Goal: Task Accomplishment & Management: Manage account settings

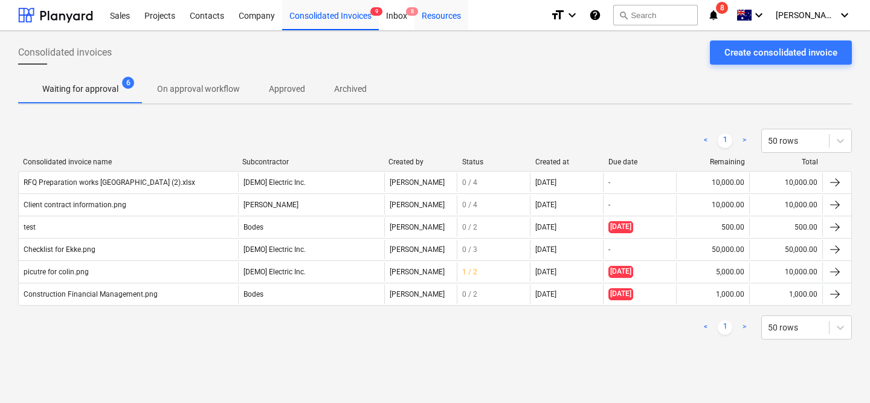
click at [420, 18] on div "Resources" at bounding box center [441, 14] width 54 height 31
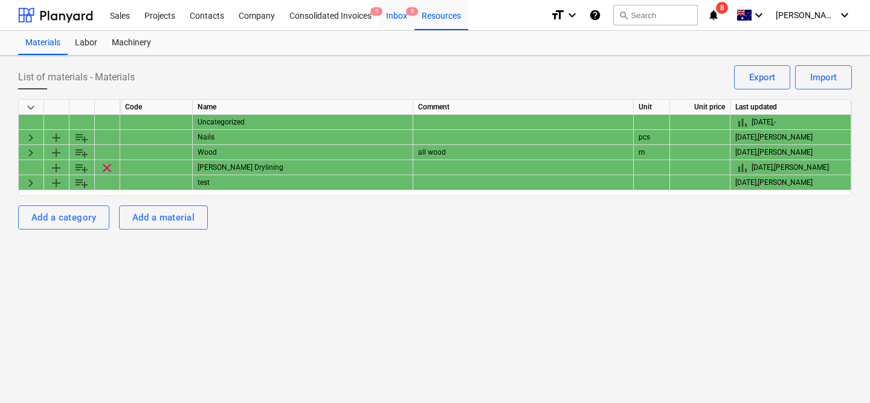
click at [401, 18] on div "Inbox 8" at bounding box center [397, 14] width 36 height 31
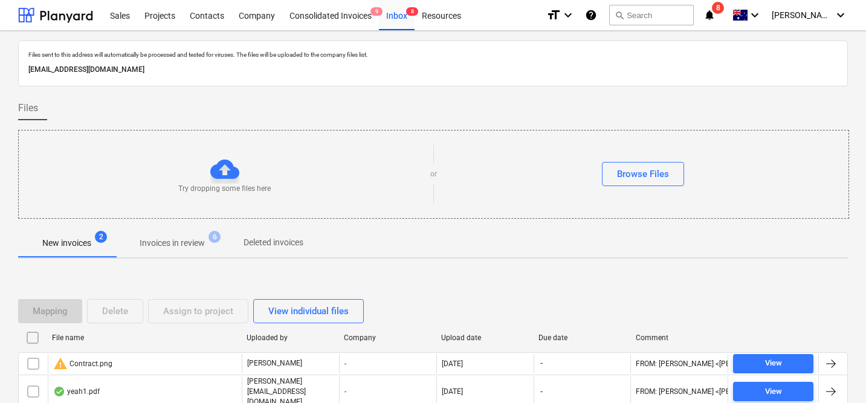
click at [157, 65] on p "[EMAIL_ADDRESS][DOMAIN_NAME]" at bounding box center [432, 69] width 809 height 13
copy p "[EMAIL_ADDRESS][DOMAIN_NAME]"
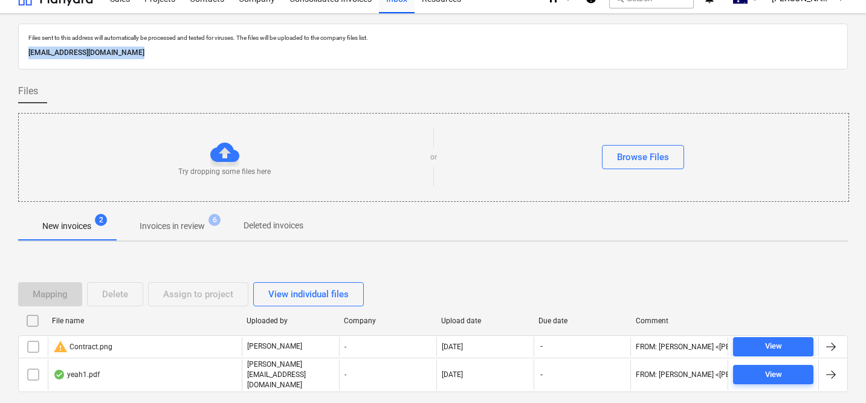
scroll to position [15, 0]
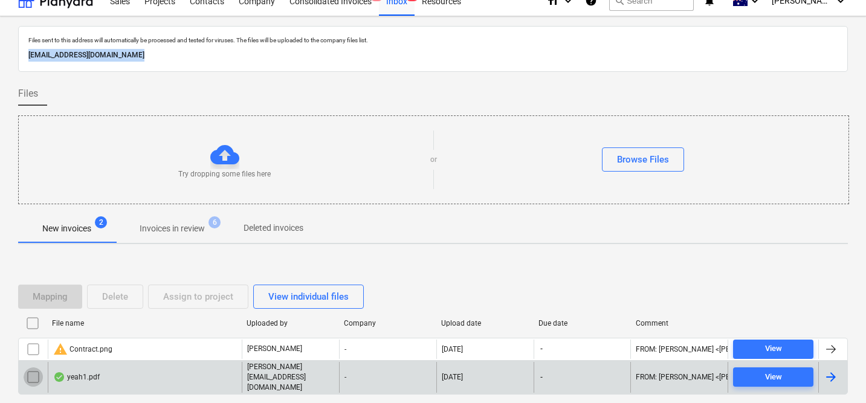
click at [33, 375] on input "checkbox" at bounding box center [33, 376] width 19 height 19
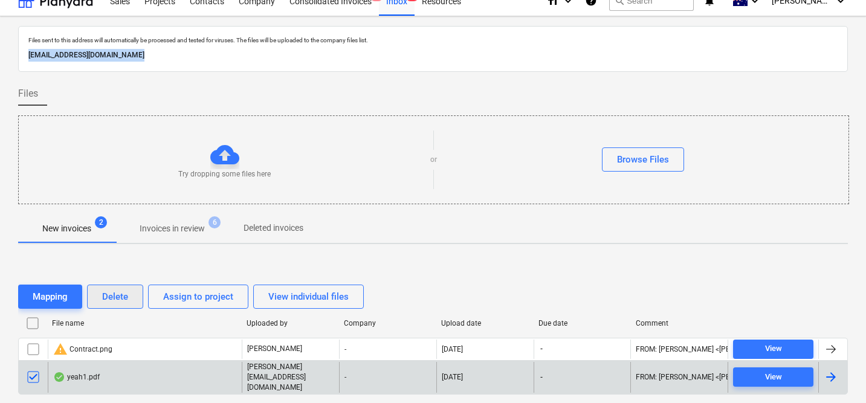
click at [121, 295] on div "Delete" at bounding box center [115, 297] width 26 height 16
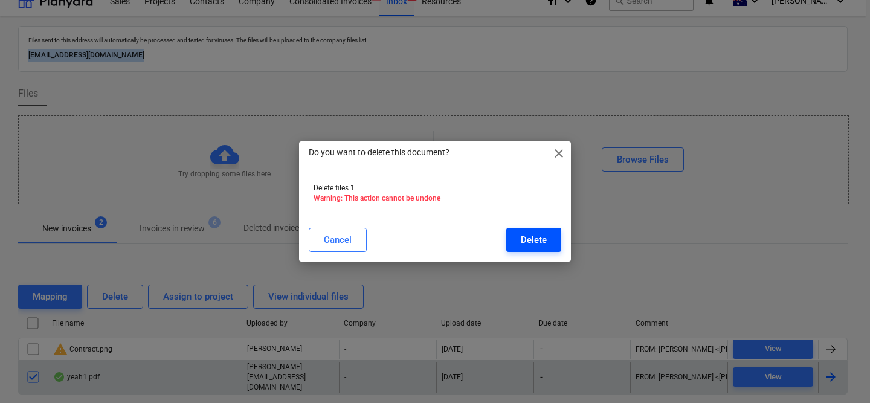
click at [518, 231] on button "Delete" at bounding box center [533, 240] width 55 height 24
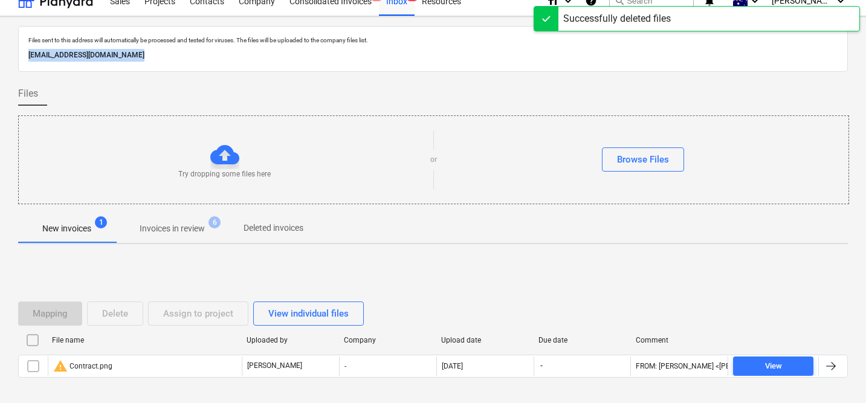
scroll to position [0, 0]
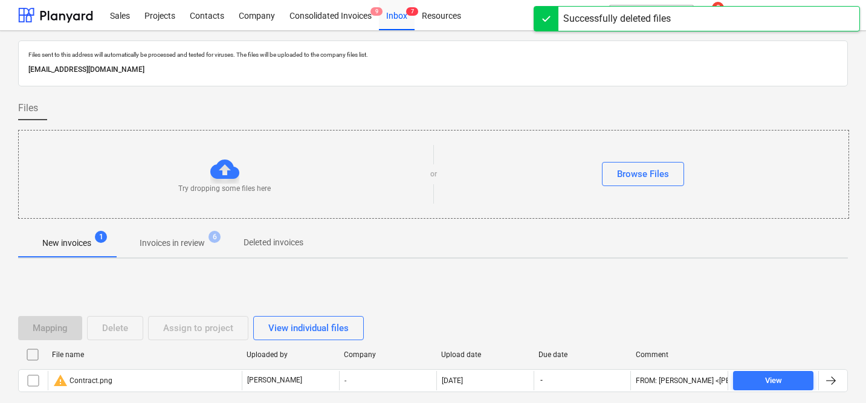
click at [369, 127] on div at bounding box center [433, 125] width 830 height 10
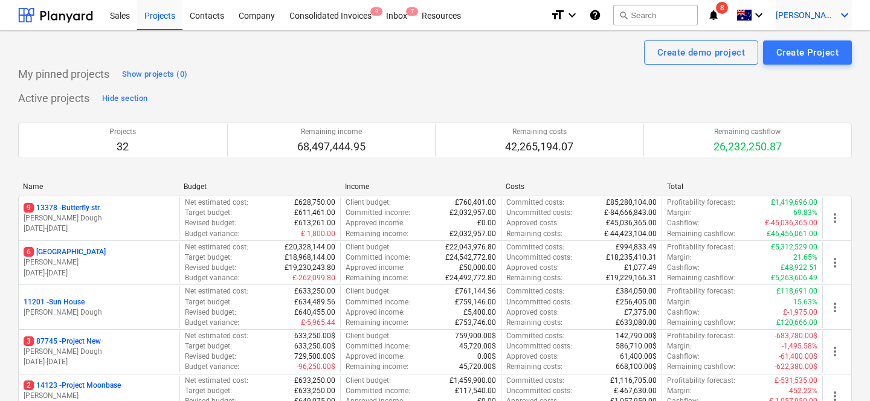
click at [809, 14] on span "[PERSON_NAME]" at bounding box center [806, 15] width 60 height 10
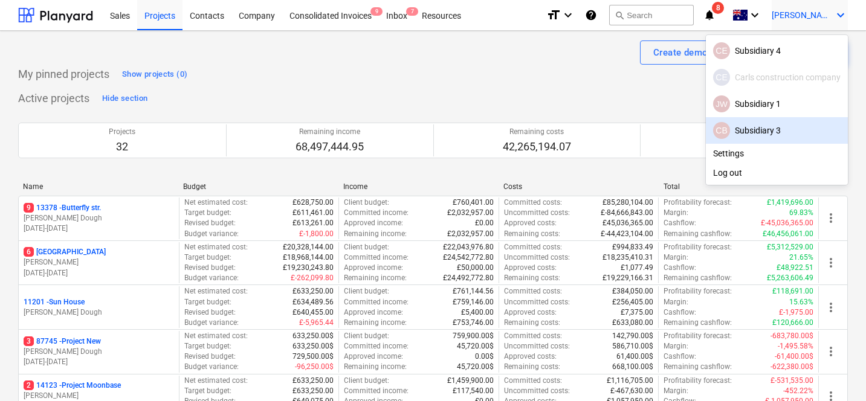
click at [570, 83] on div at bounding box center [433, 200] width 866 height 401
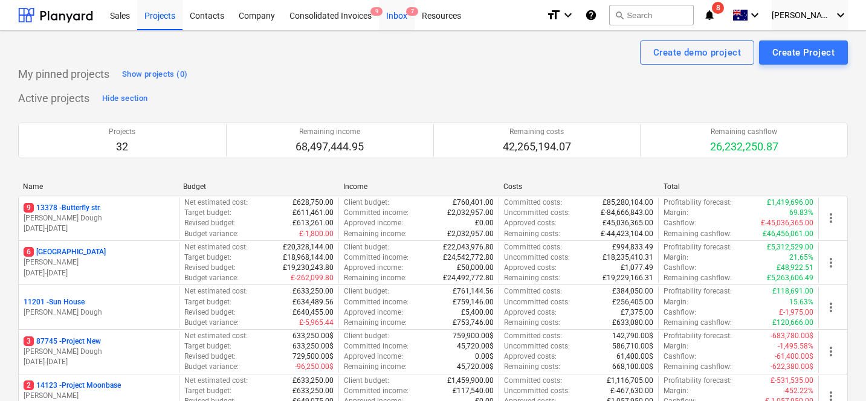
click at [394, 21] on div "Inbox 7" at bounding box center [397, 14] width 36 height 31
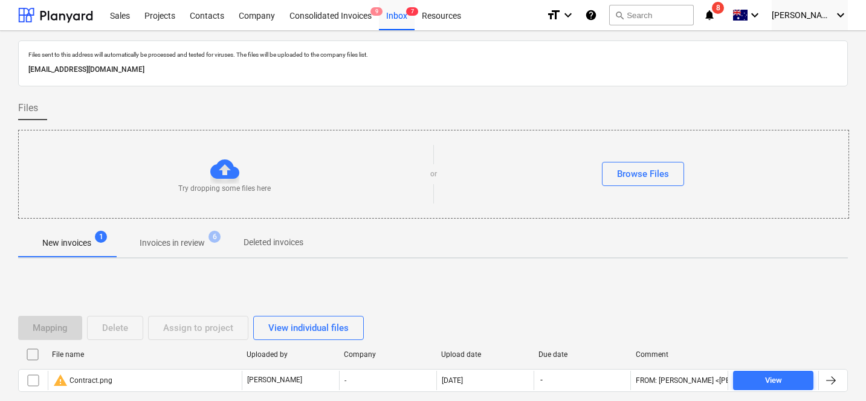
scroll to position [68, 0]
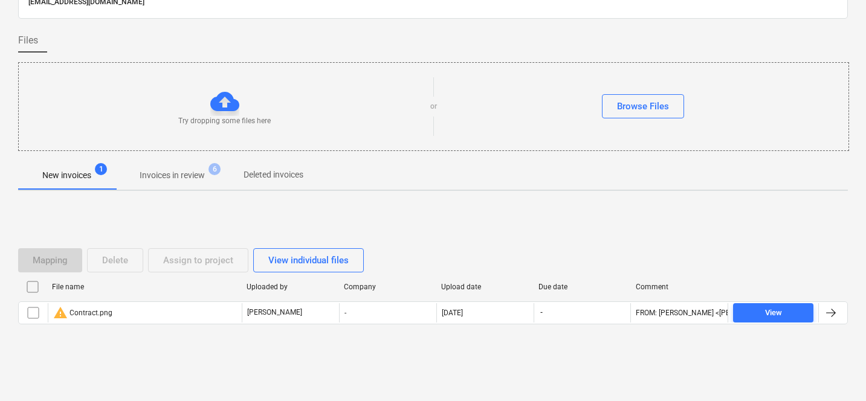
click at [178, 173] on p "Invoices in review" at bounding box center [172, 175] width 65 height 13
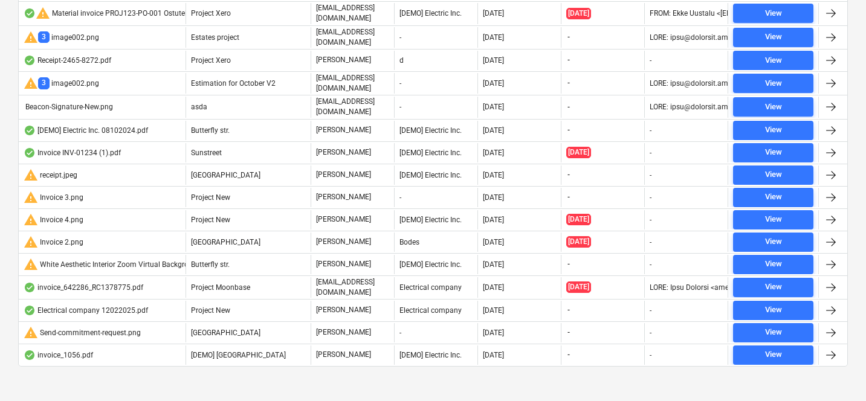
scroll to position [549, 0]
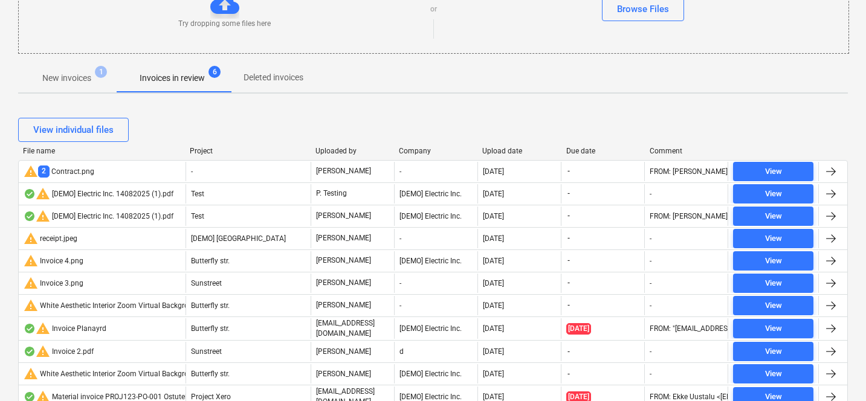
click at [86, 80] on p "New invoices" at bounding box center [66, 78] width 49 height 13
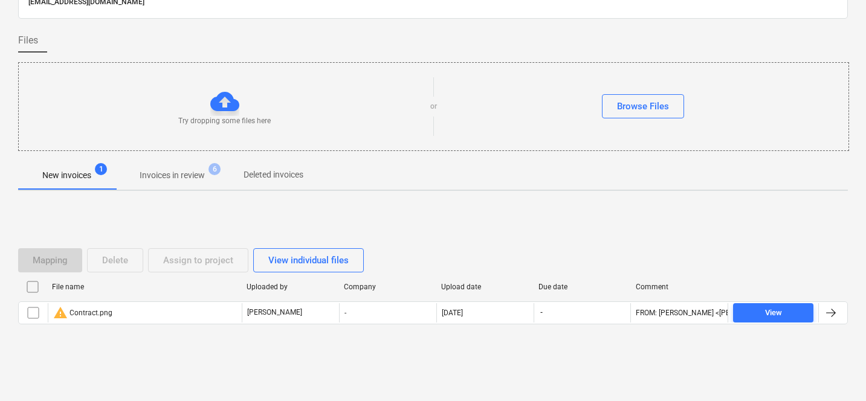
scroll to position [68, 0]
click at [144, 181] on p "Invoices in review" at bounding box center [172, 175] width 65 height 13
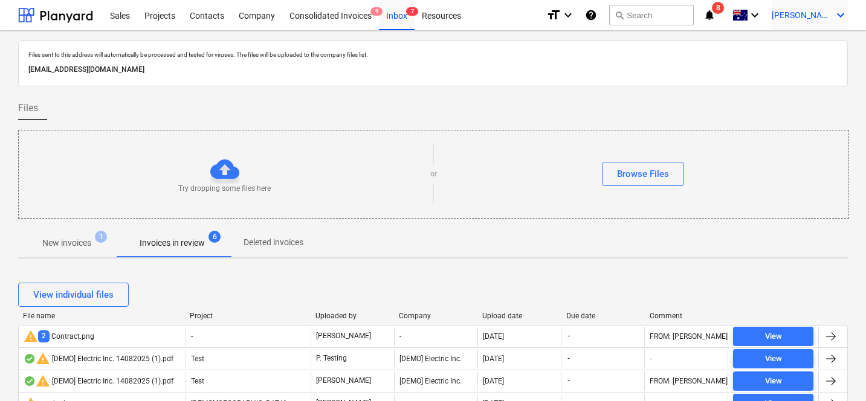
click at [829, 16] on span "[PERSON_NAME]" at bounding box center [802, 15] width 60 height 10
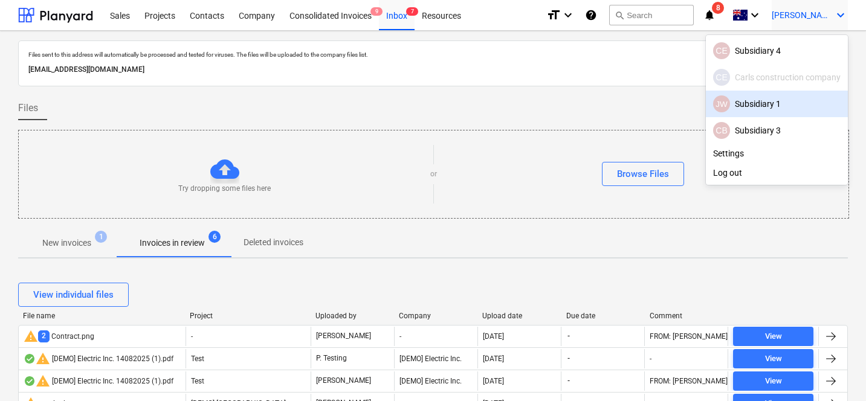
click at [764, 102] on div "JW Subsidiary 1" at bounding box center [776, 103] width 127 height 17
